Goal: Task Accomplishment & Management: Manage account settings

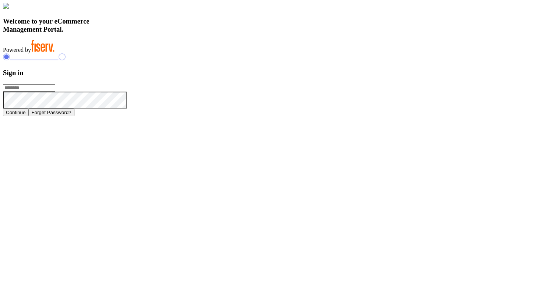
type input "**********"
click at [418, 77] on h3 "Sign in" at bounding box center [278, 73] width 551 height 8
type input "**********"
click at [28, 116] on button "Continue" at bounding box center [15, 113] width 25 height 8
